Goal: Transaction & Acquisition: Obtain resource

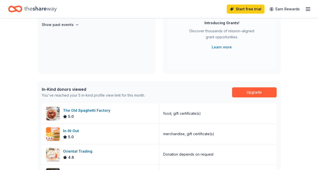
scroll to position [76, 0]
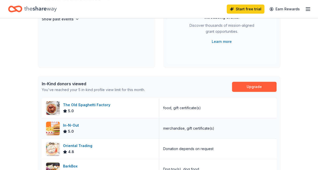
click at [51, 126] on img at bounding box center [53, 129] width 14 height 14
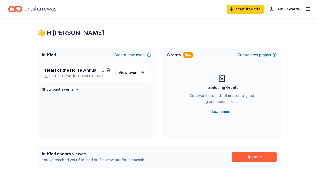
scroll to position [0, 0]
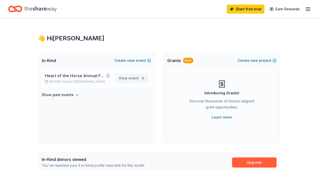
click at [130, 77] on span "event" at bounding box center [133, 78] width 10 height 4
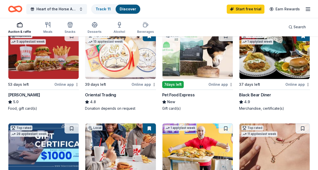
scroll to position [152, 0]
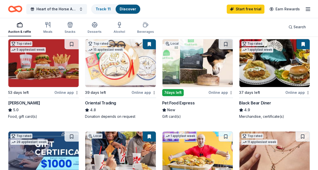
click at [149, 43] on button at bounding box center [149, 44] width 13 height 10
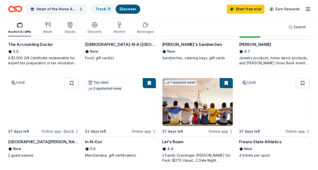
scroll to position [303, 0]
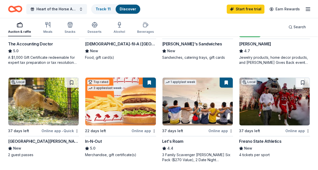
click at [280, 99] on img at bounding box center [274, 102] width 70 height 48
click at [298, 131] on div "Online app" at bounding box center [297, 131] width 25 height 6
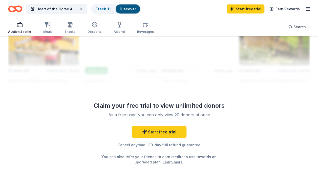
scroll to position [607, 0]
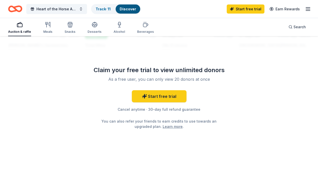
click at [176, 78] on div "As a free user, you can only view 20 donors at once" at bounding box center [158, 79] width 133 height 6
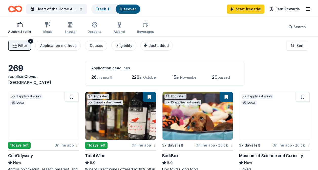
scroll to position [0, 0]
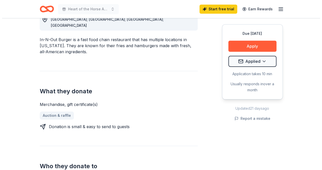
scroll to position [126, 0]
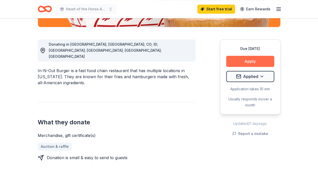
click at [248, 60] on button "Apply" at bounding box center [250, 61] width 48 height 11
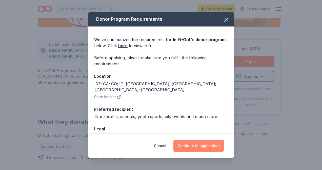
click at [206, 147] on button "Continue to application" at bounding box center [198, 146] width 50 height 12
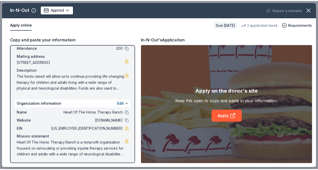
scroll to position [31, 0]
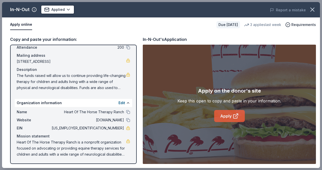
click at [226, 116] on link "Apply" at bounding box center [229, 116] width 31 height 12
click at [223, 116] on link "Apply" at bounding box center [229, 116] width 31 height 12
click at [312, 10] on icon "button" at bounding box center [312, 10] width 4 height 4
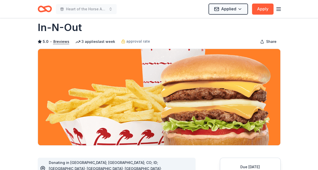
scroll to position [0, 0]
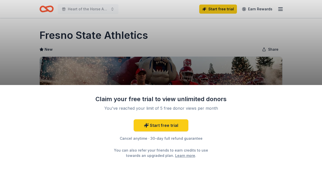
click at [215, 62] on div "Claim your free trial to view unlimited donors You've reached your limit of 5 f…" at bounding box center [161, 85] width 322 height 170
click at [175, 51] on div "Claim your free trial to view unlimited donors You've reached your limit of 5 f…" at bounding box center [161, 85] width 322 height 170
click at [280, 9] on div "Claim your free trial to view unlimited donors You've reached your limit of 5 f…" at bounding box center [161, 85] width 322 height 170
